Goal: Task Accomplishment & Management: Complete application form

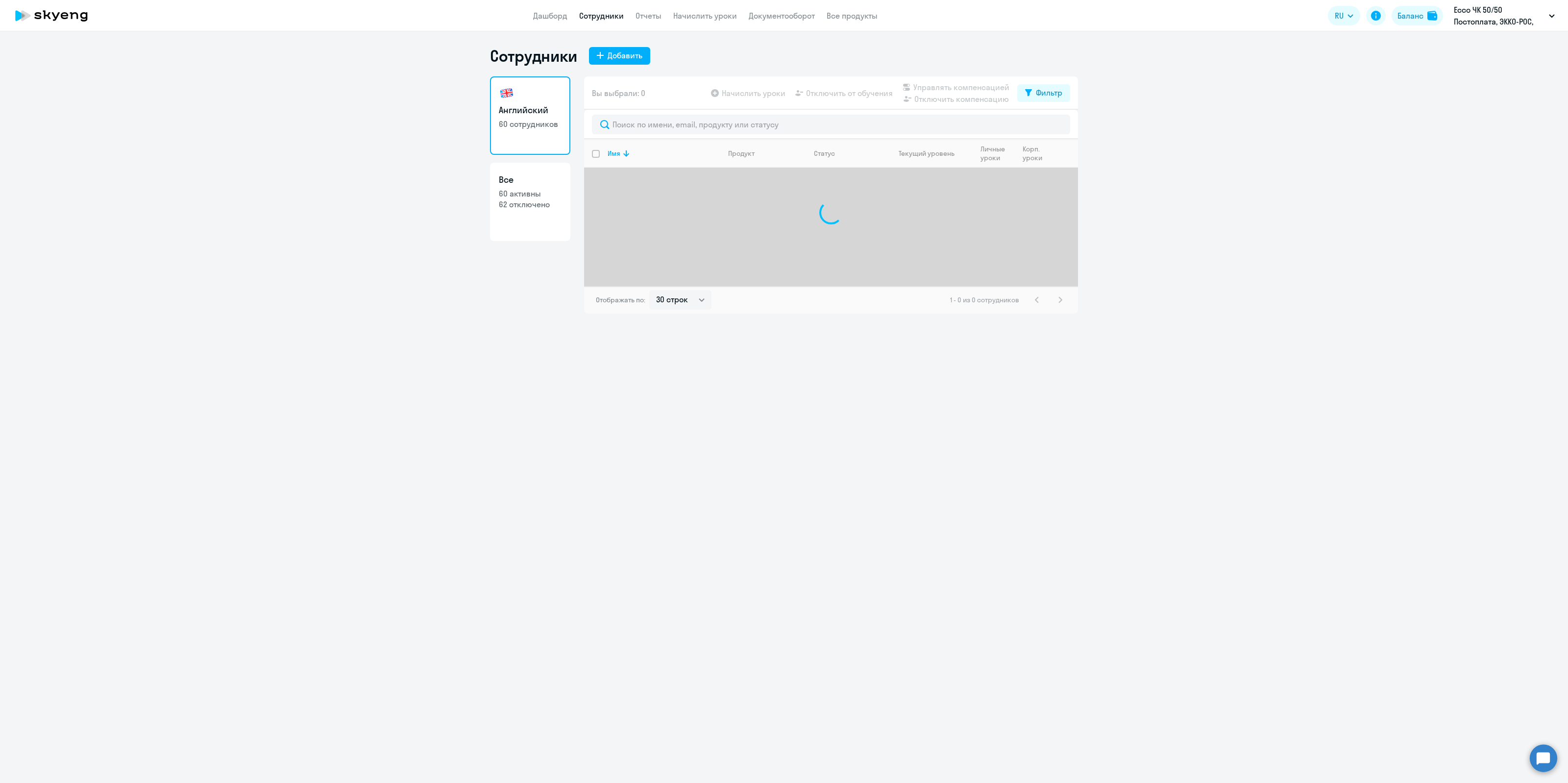
select select "30"
drag, startPoint x: 0, startPoint y: 0, endPoint x: 621, endPoint y: 123, distance: 633.1
click at [621, 123] on input "text" at bounding box center [831, 124] width 478 height 19
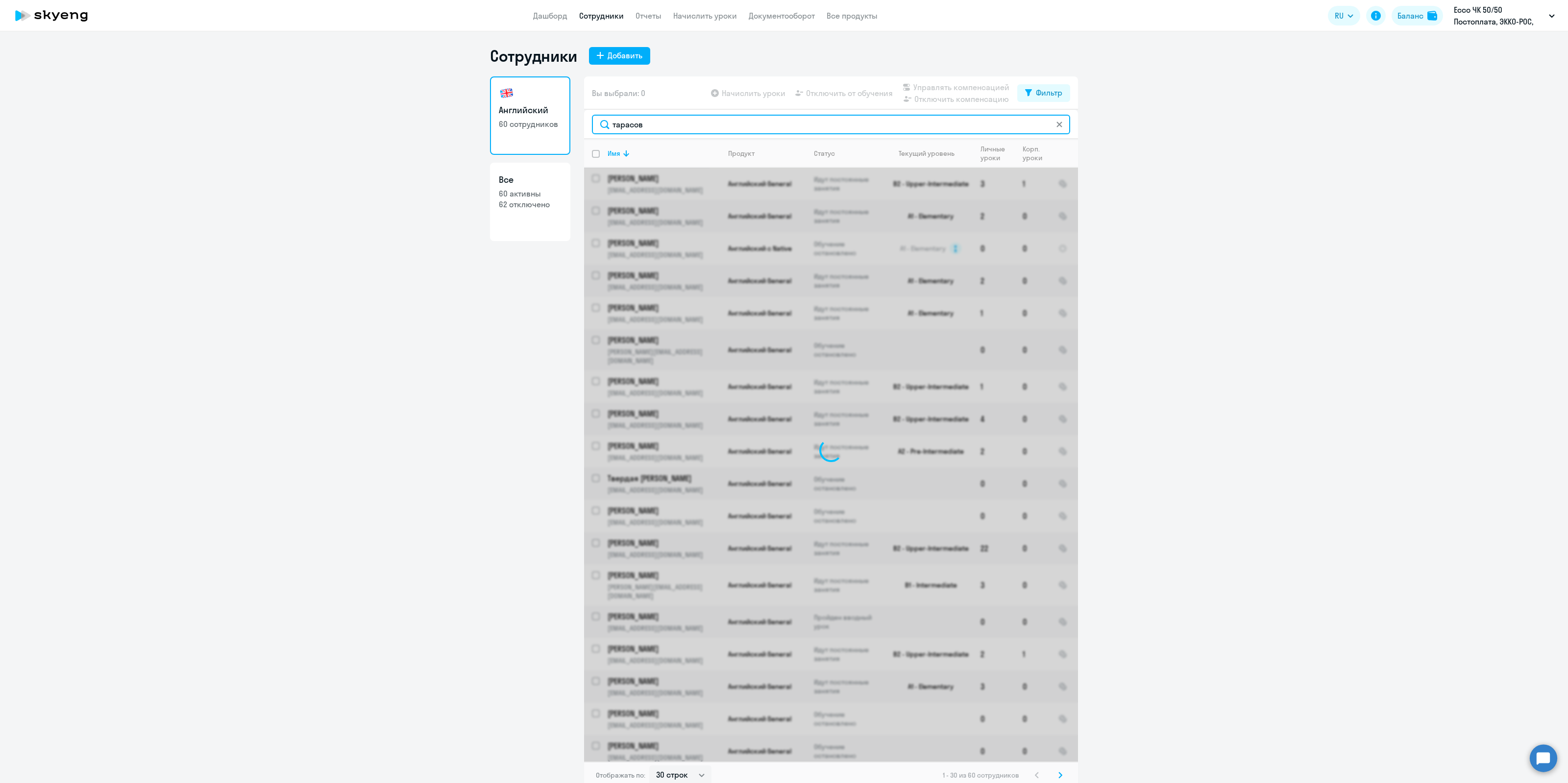
type input "[PERSON_NAME]"
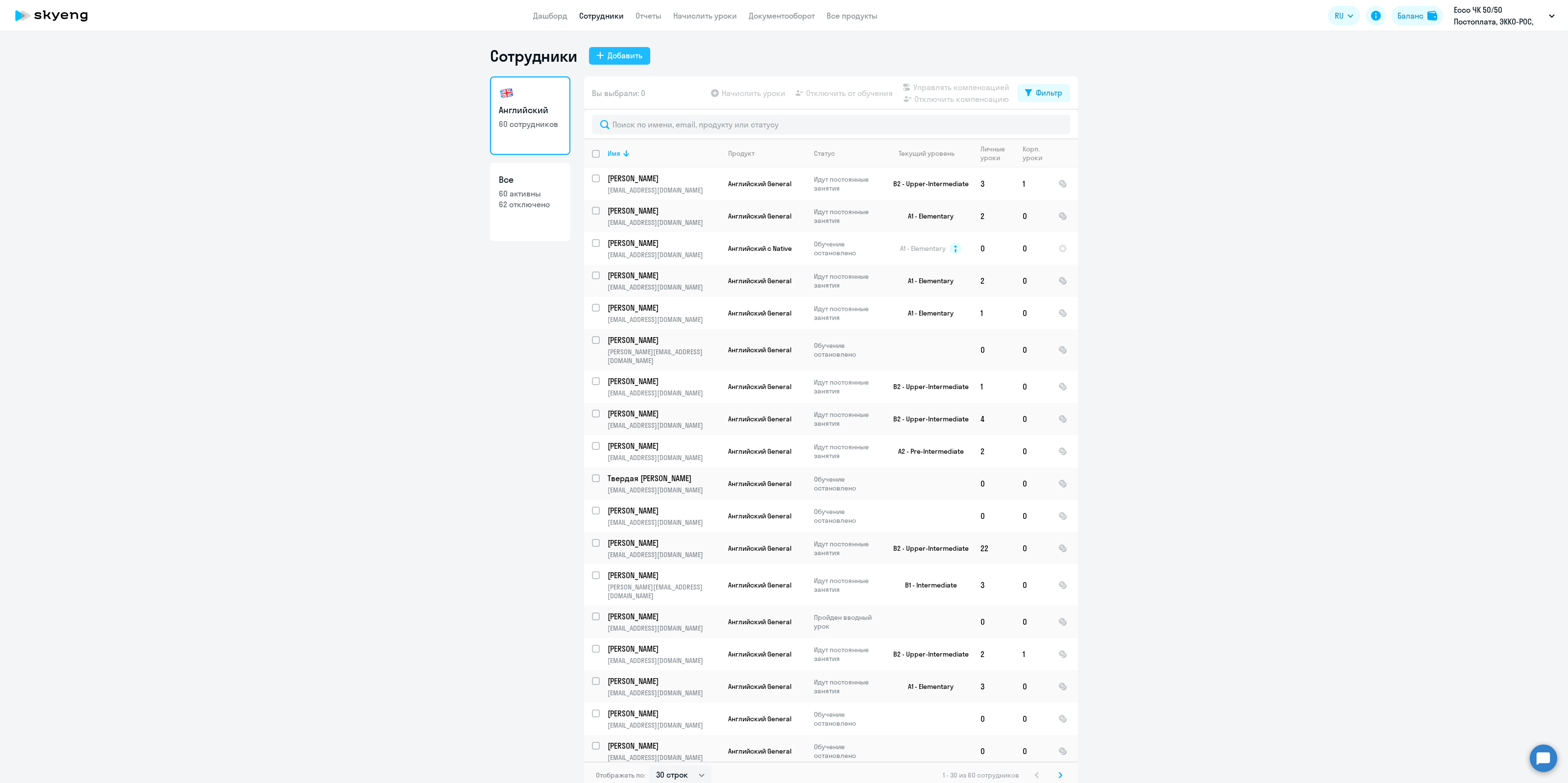
click at [624, 57] on div "Добавить" at bounding box center [625, 55] width 35 height 12
select select "english_adult_not_native_speaker"
select select "3"
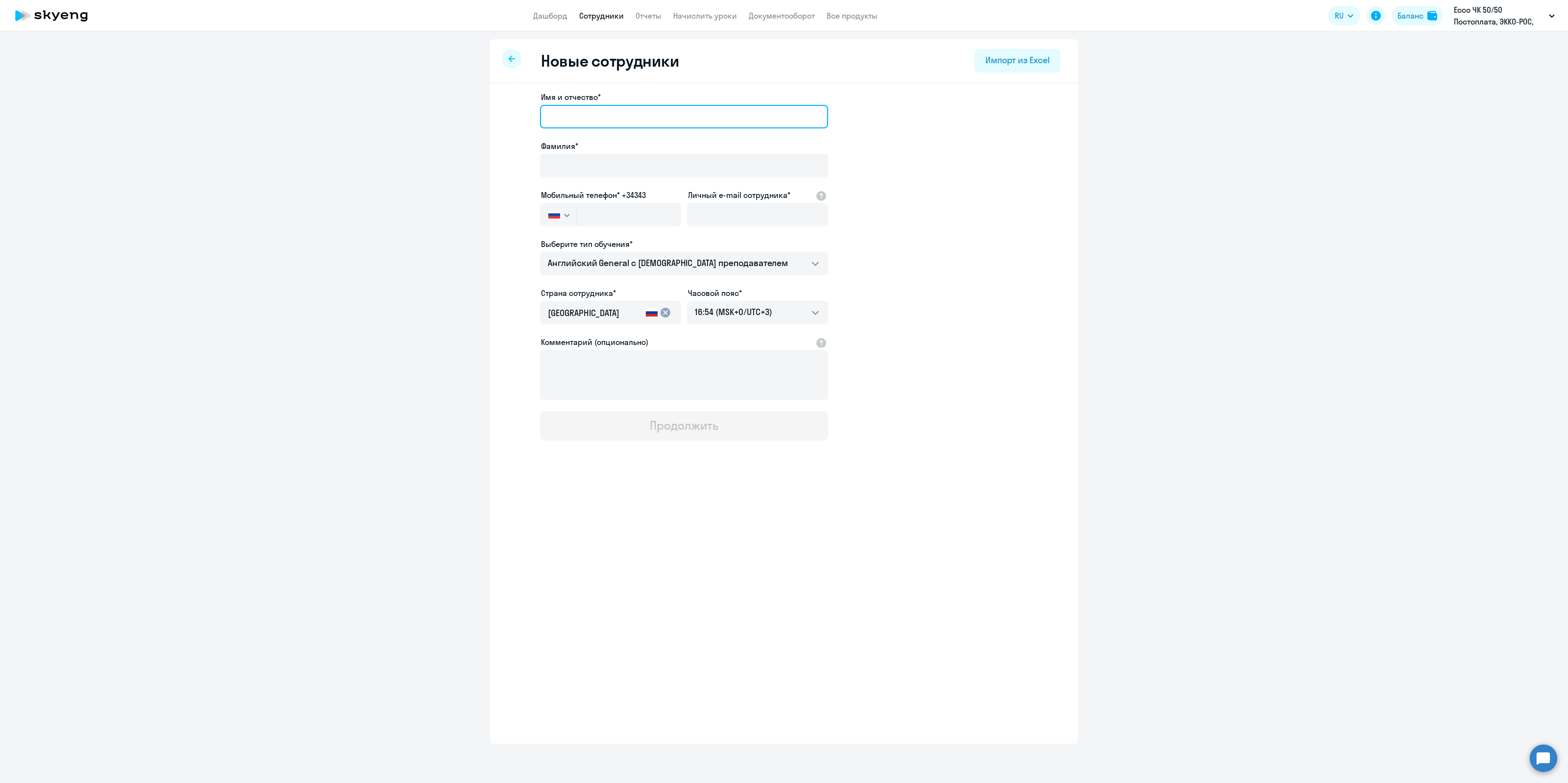
click at [598, 118] on input "Имя и отчество*" at bounding box center [684, 117] width 288 height 24
type input "[PERSON_NAME]"
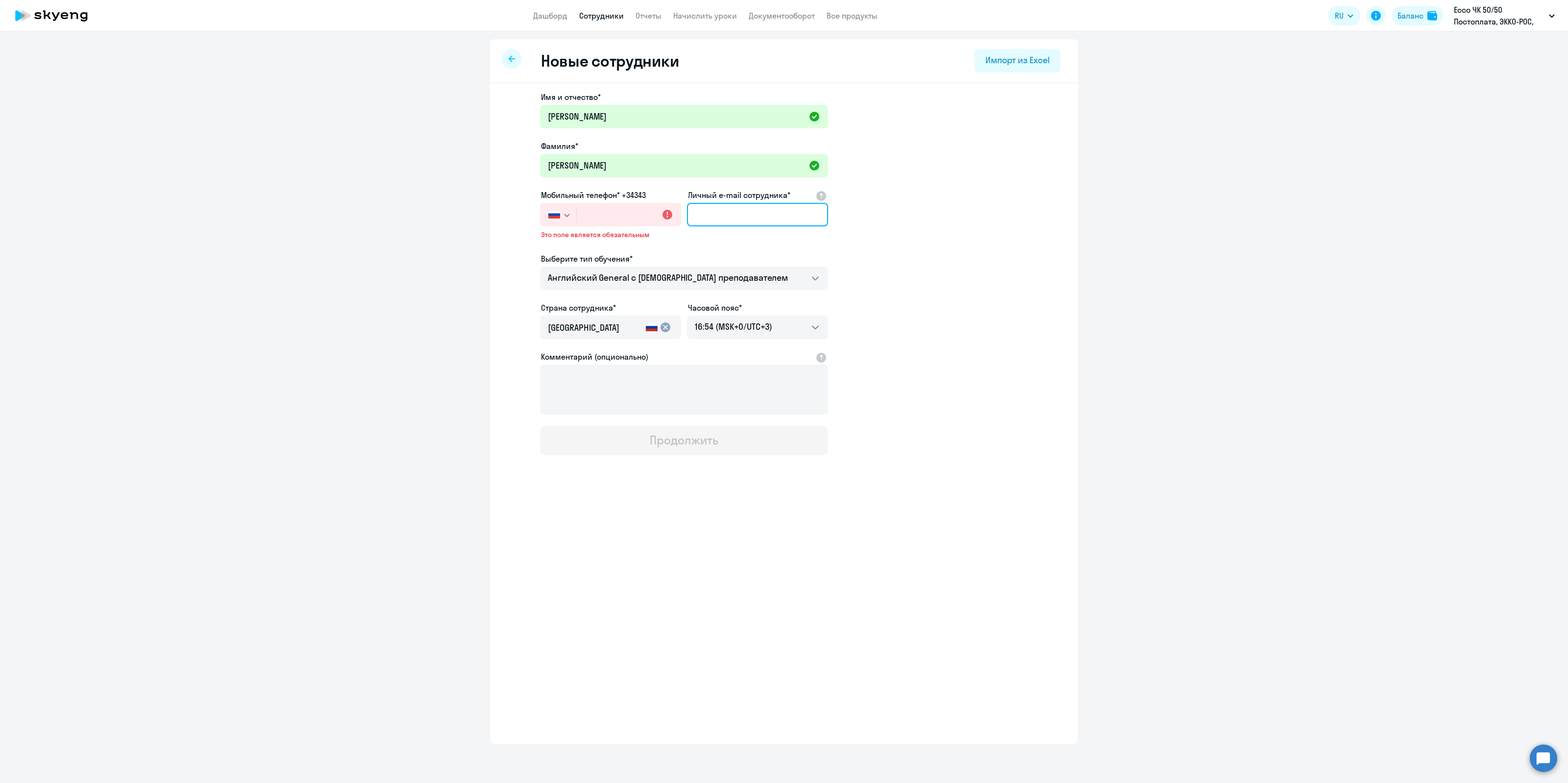
click at [699, 206] on input "Личный e-mail сотрудника*" at bounding box center [757, 214] width 141 height 24
paste input "[PERSON_NAME][EMAIL_ADDRESS][DOMAIN_NAME]"
type input "[PERSON_NAME][EMAIL_ADDRESS][DOMAIN_NAME]"
click at [608, 218] on input "text" at bounding box center [628, 214] width 104 height 24
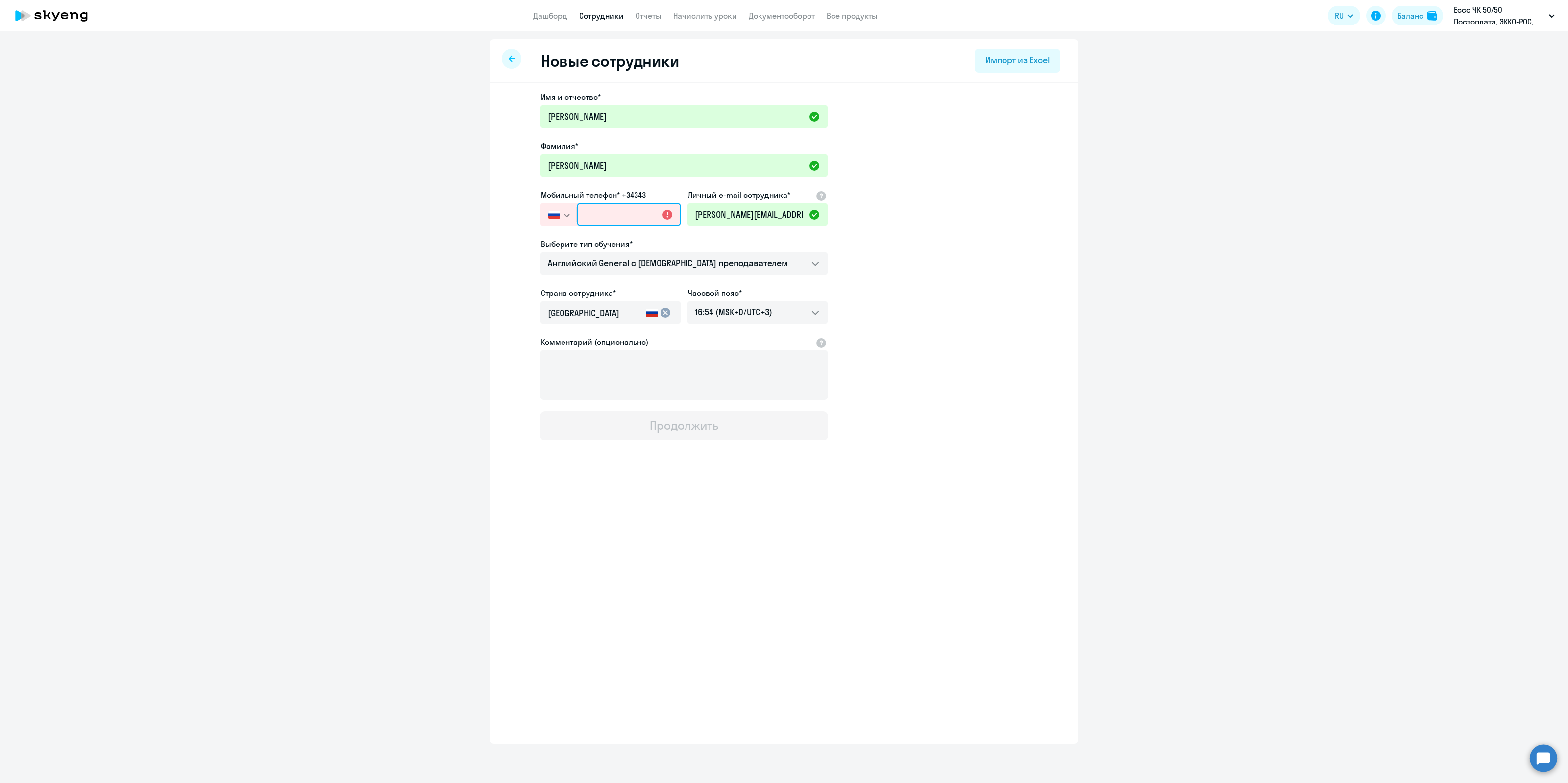
paste input "[PHONE_NUMBER]"
type input "[PHONE_NUMBER]"
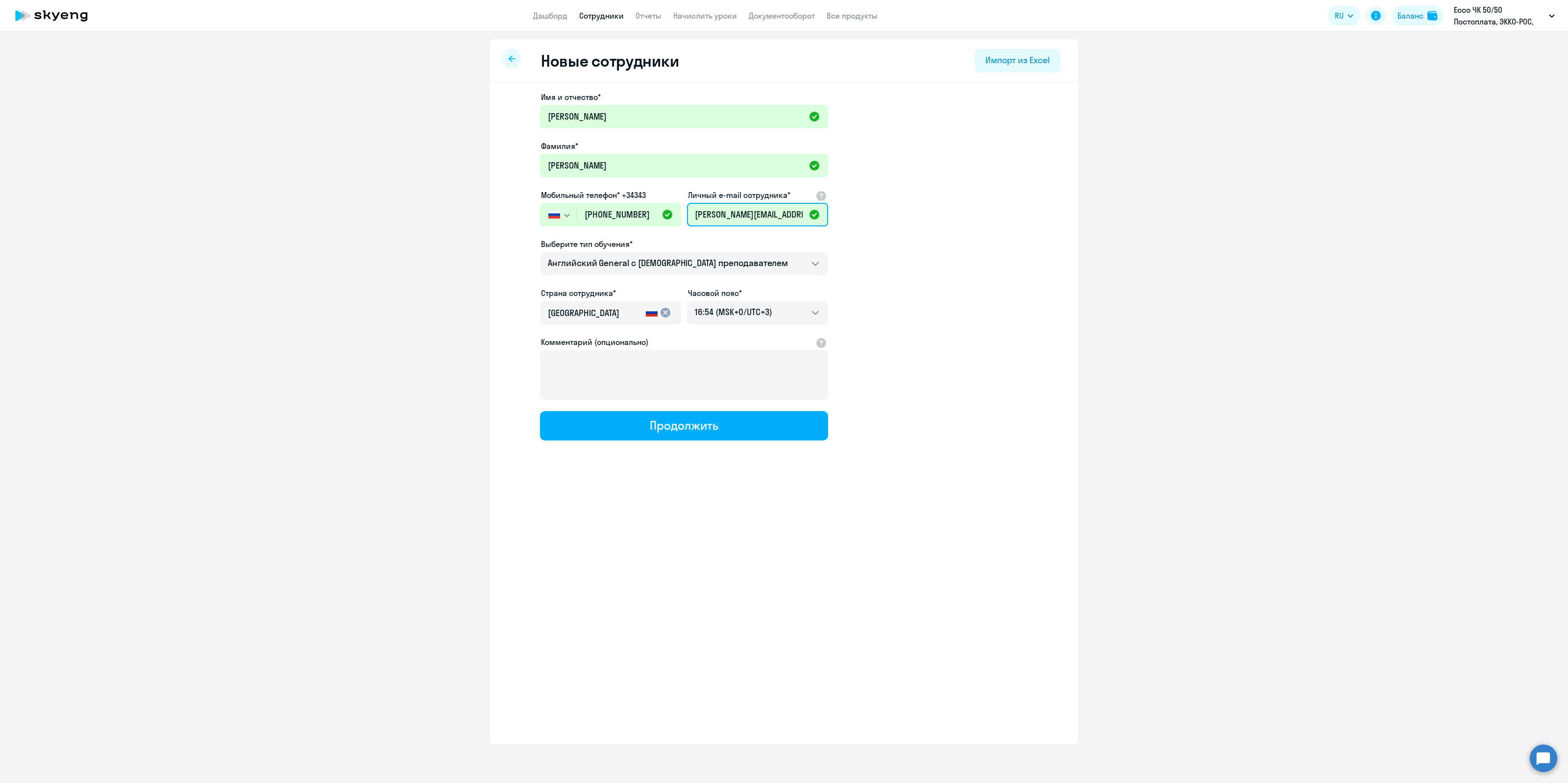
click at [770, 210] on input "[PERSON_NAME][EMAIL_ADDRESS][DOMAIN_NAME]" at bounding box center [757, 214] width 141 height 24
click at [671, 431] on div "Продолжить" at bounding box center [683, 425] width 68 height 16
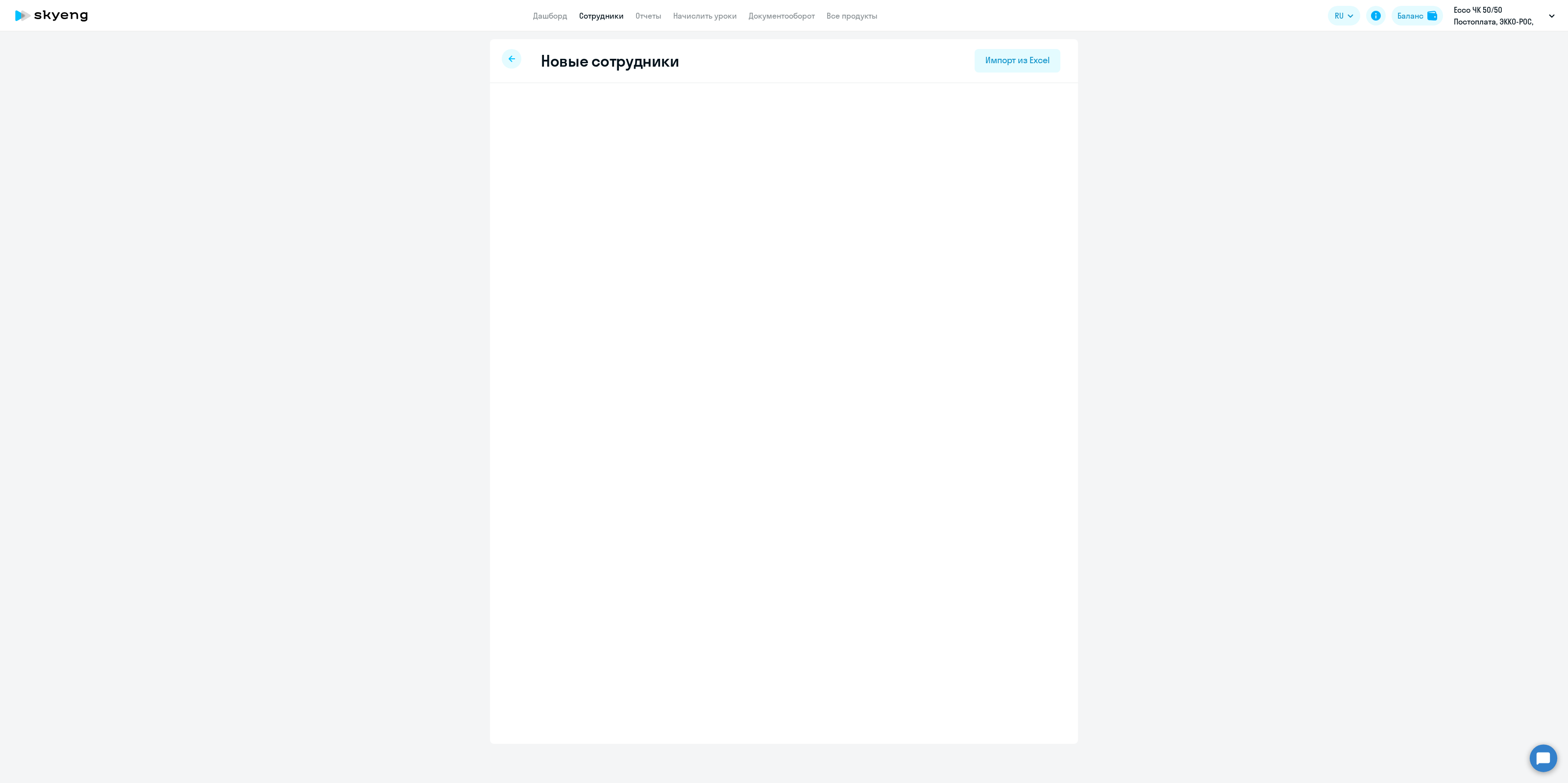
select select "english_adult_not_native_speaker"
select select "3"
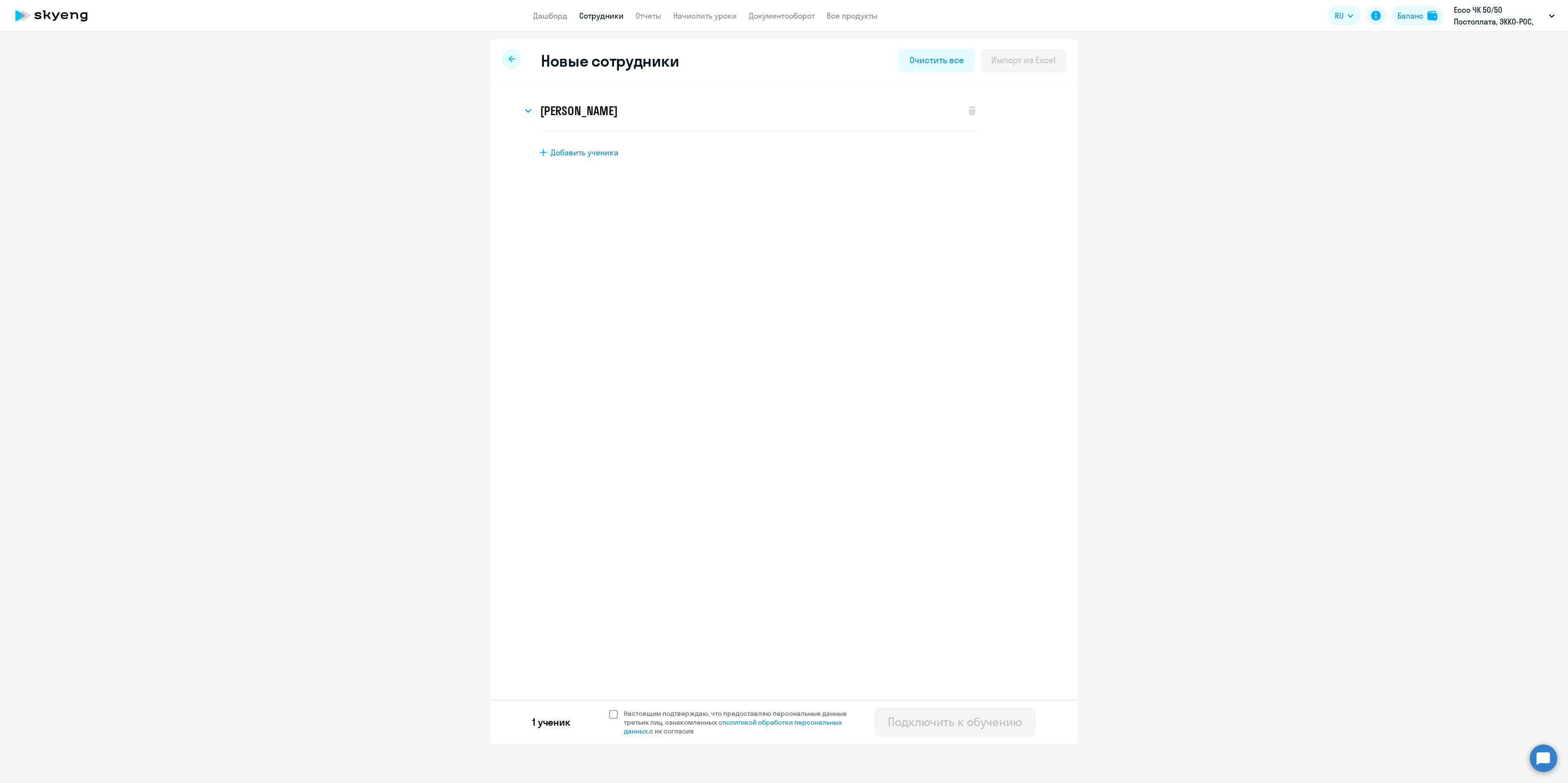
click at [614, 715] on span at bounding box center [614, 715] width 9 height 9
click at [609, 709] on input "Настоящим подтверждаю, что предоставляю персональные данные третьих лиц, ознако…" at bounding box center [608, 709] width 1 height 1
checkbox input "true"
click at [921, 718] on div "Подключить к обучению" at bounding box center [954, 722] width 134 height 16
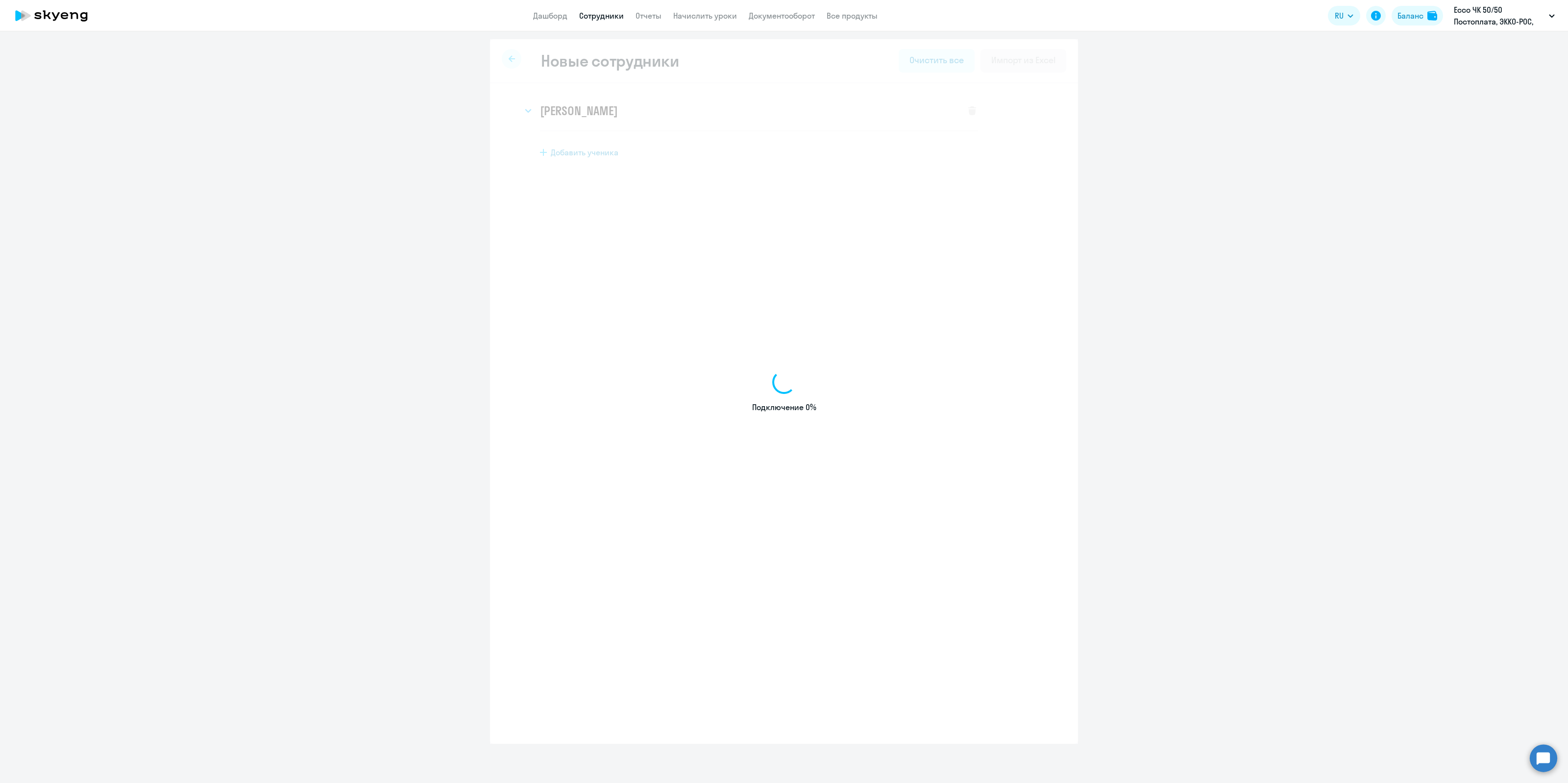
select select "english_adult_not_native_speaker"
select select "3"
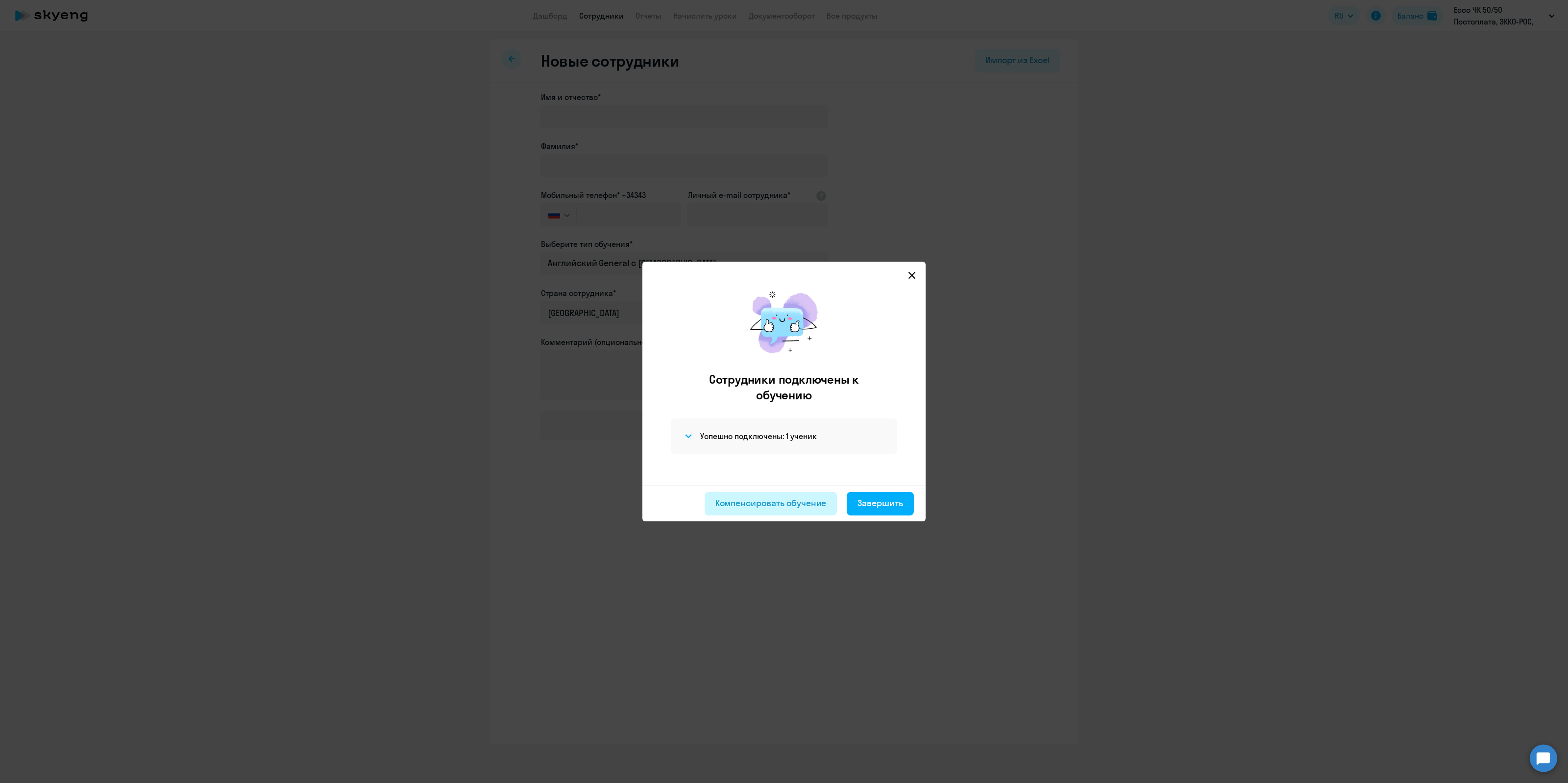
click at [765, 511] on button "Компенсировать обучение" at bounding box center [771, 504] width 133 height 24
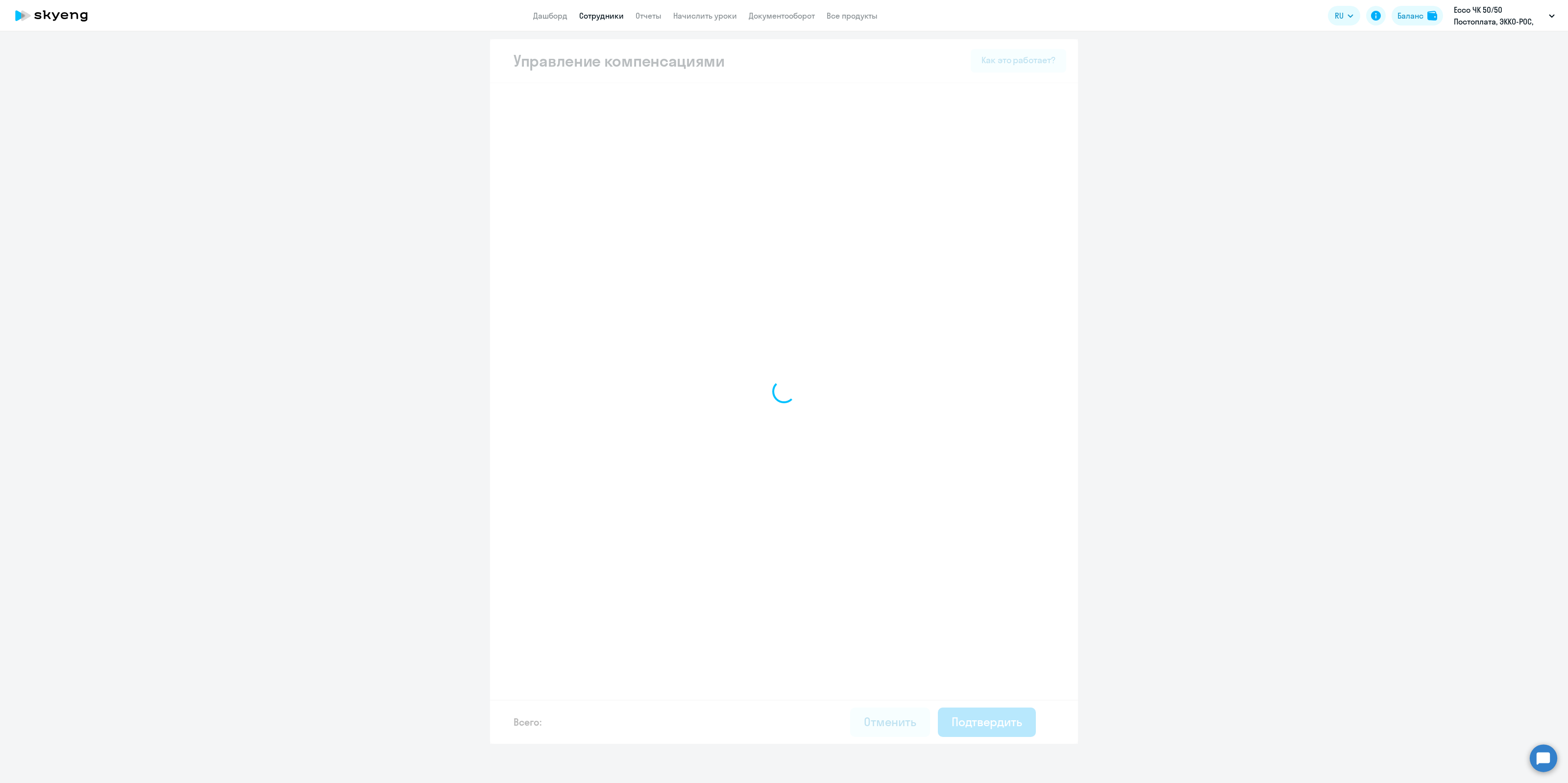
select select "MONTHLY"
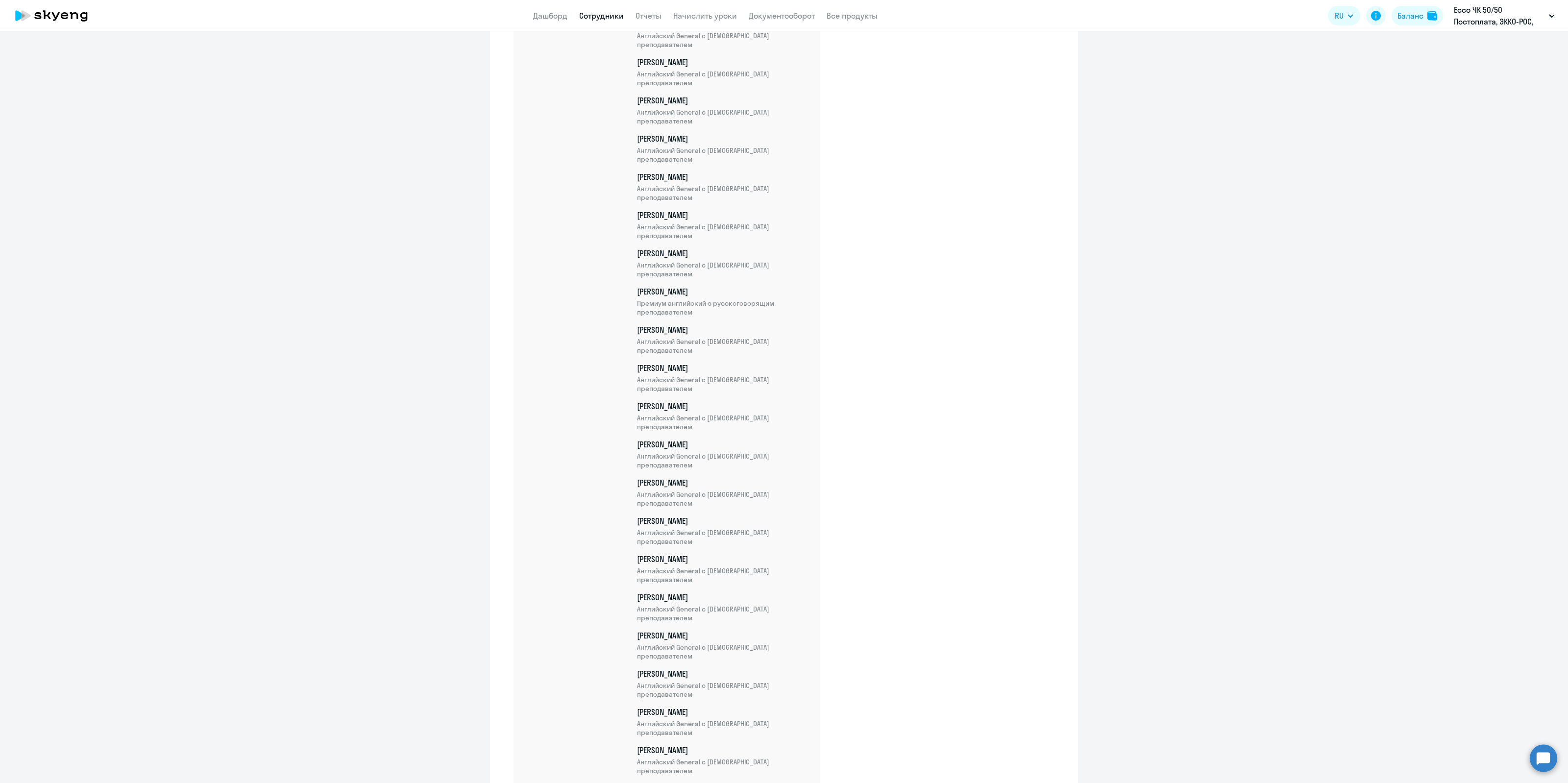
scroll to position [1954, 0]
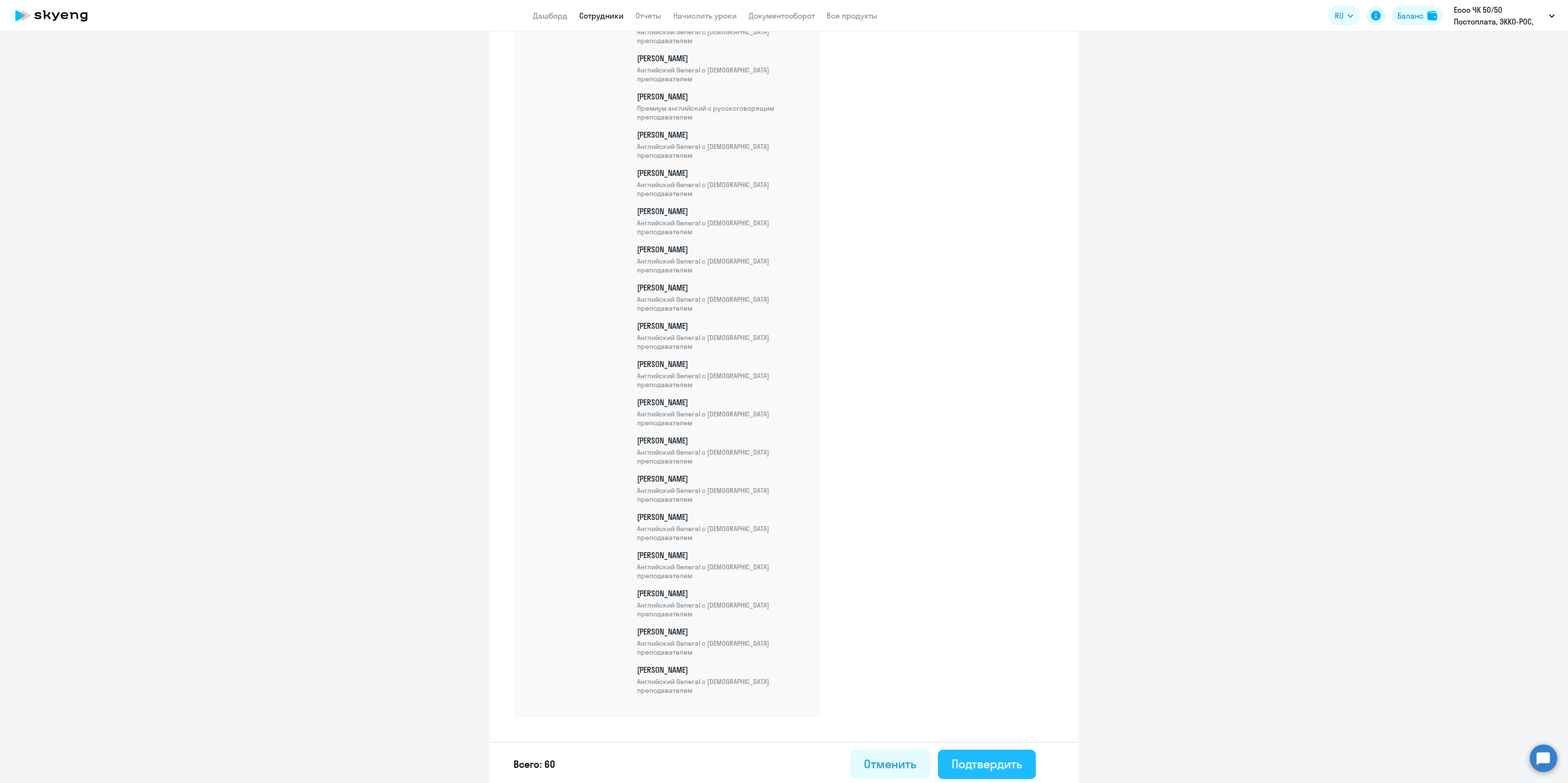
click at [973, 761] on div "Подтвердить" at bounding box center [986, 764] width 70 height 16
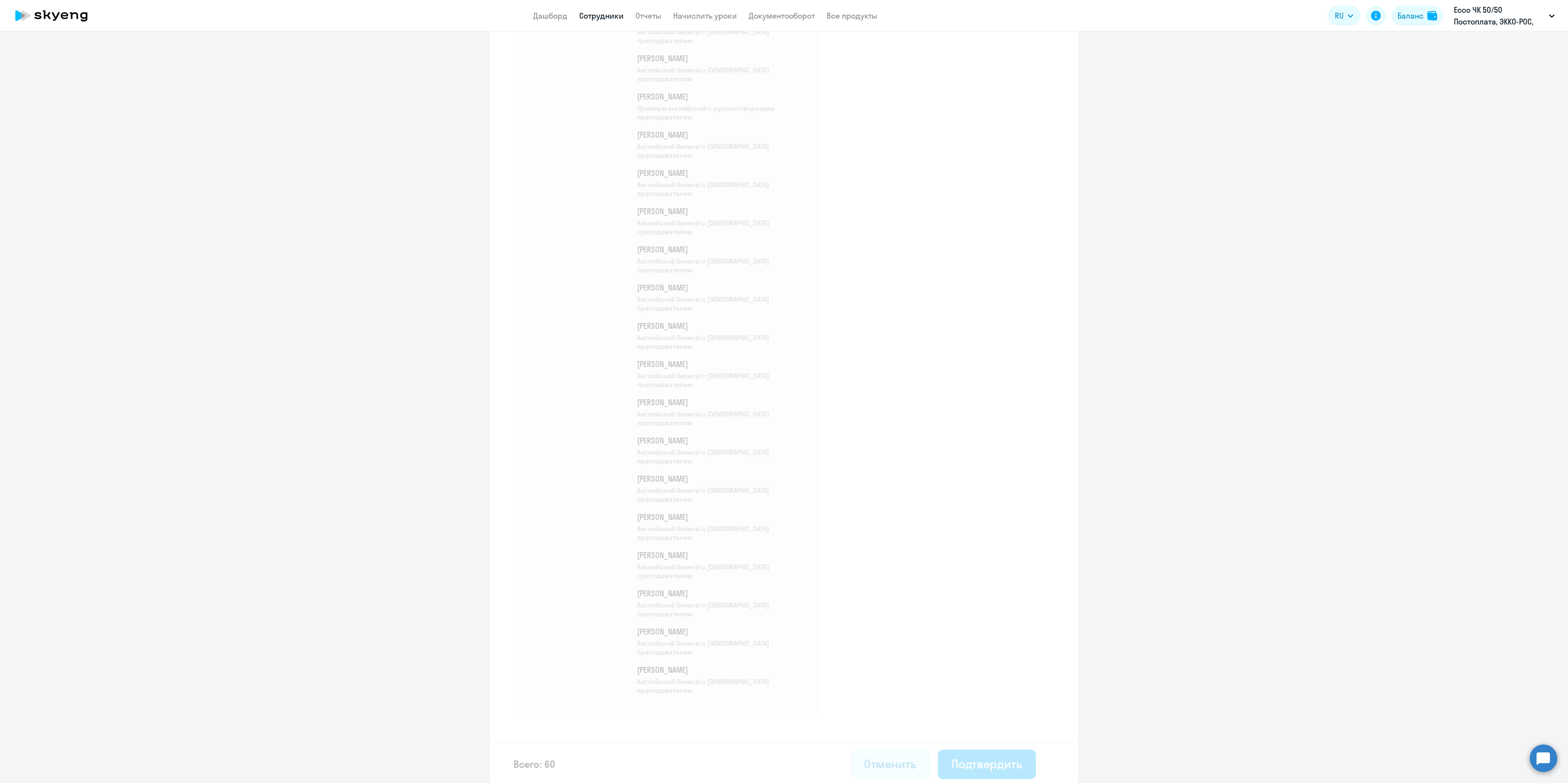
select select "30"
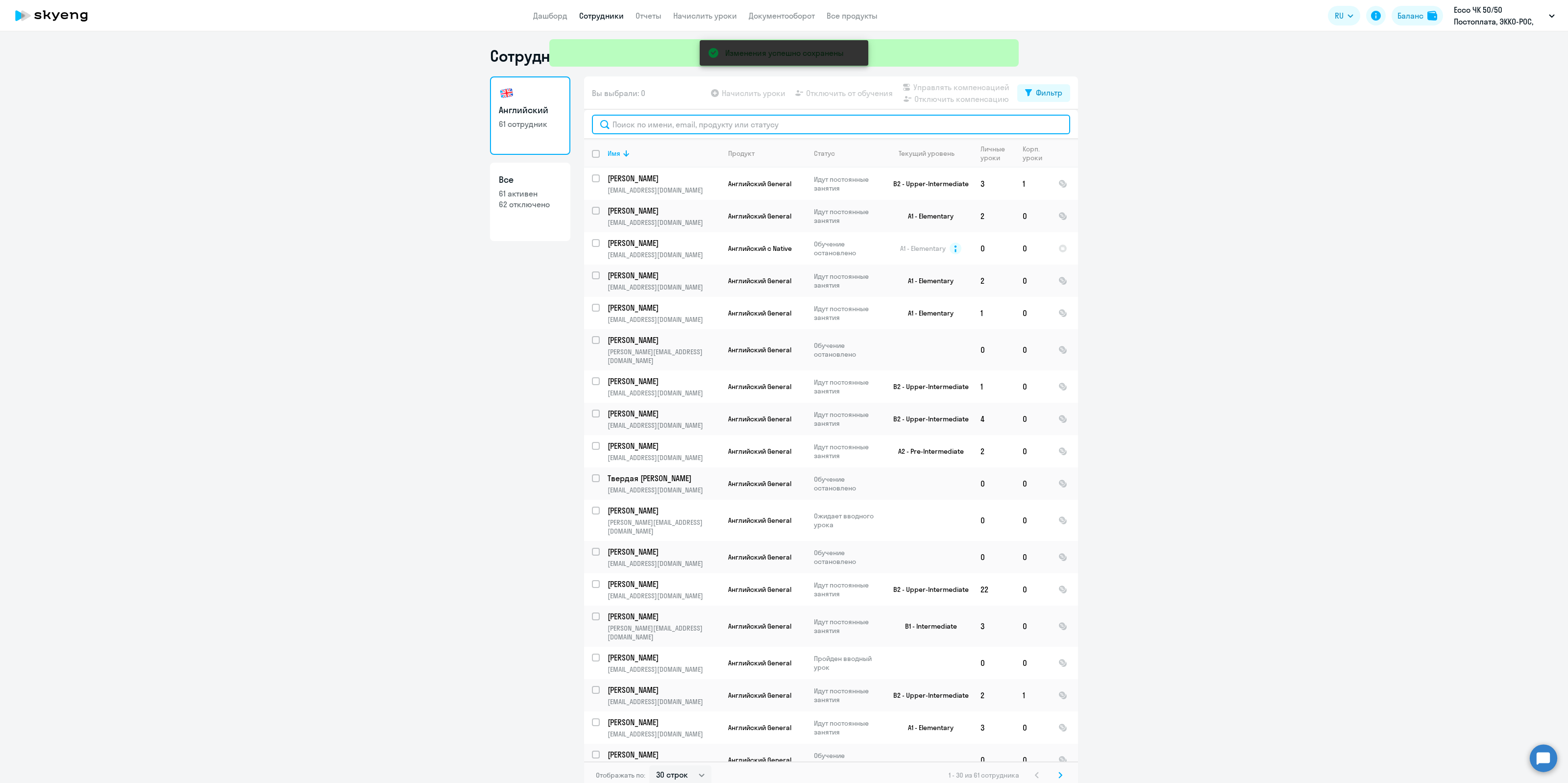
click at [643, 126] on input "text" at bounding box center [831, 124] width 478 height 19
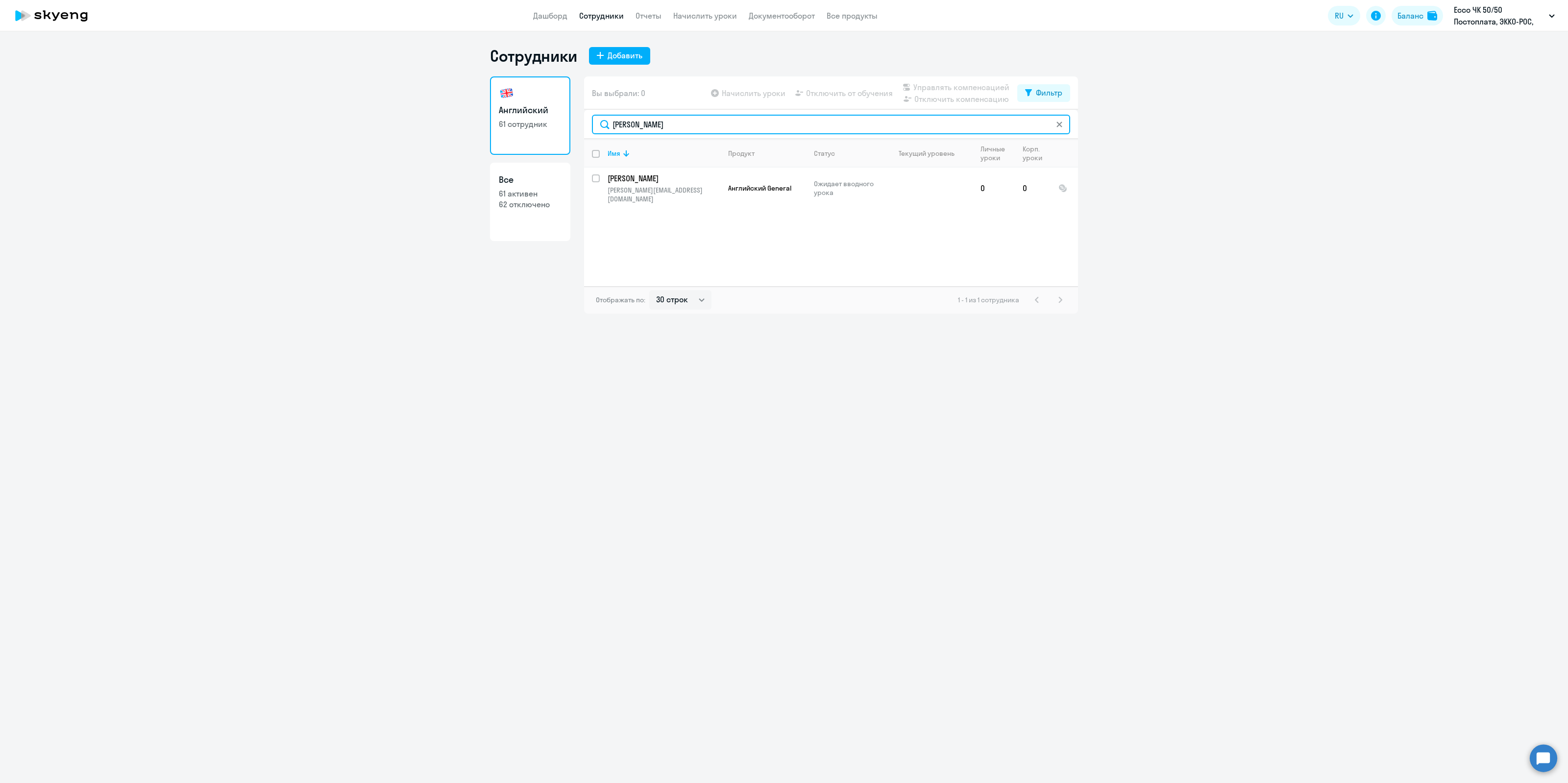
type input "[PERSON_NAME]"
